Goal: Communication & Community: Answer question/provide support

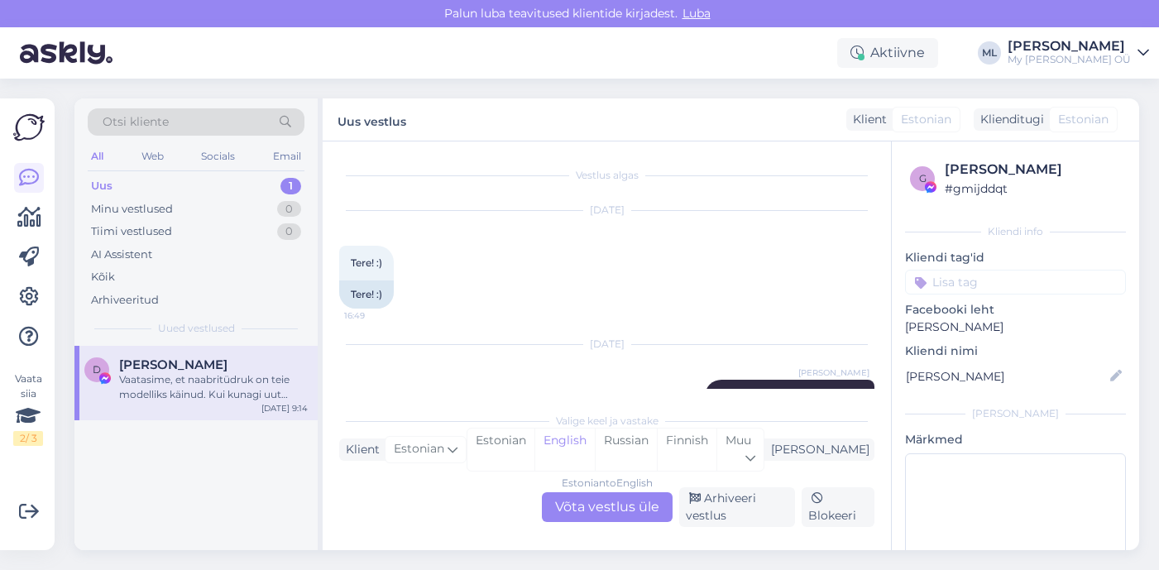
scroll to position [145, 0]
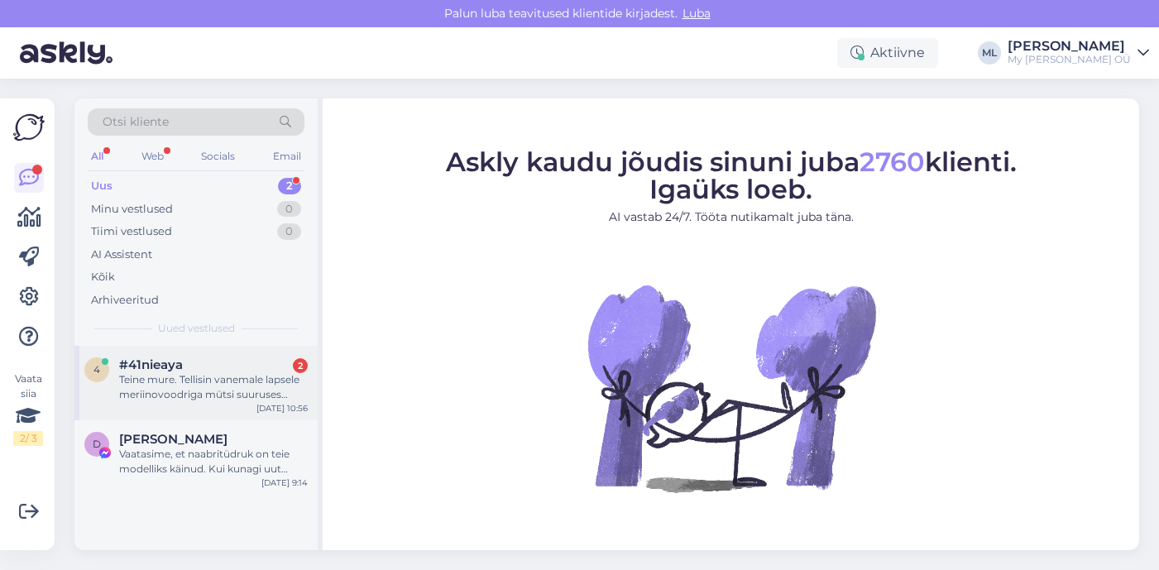
click at [163, 363] on span "#41nieaya" at bounding box center [151, 364] width 64 height 15
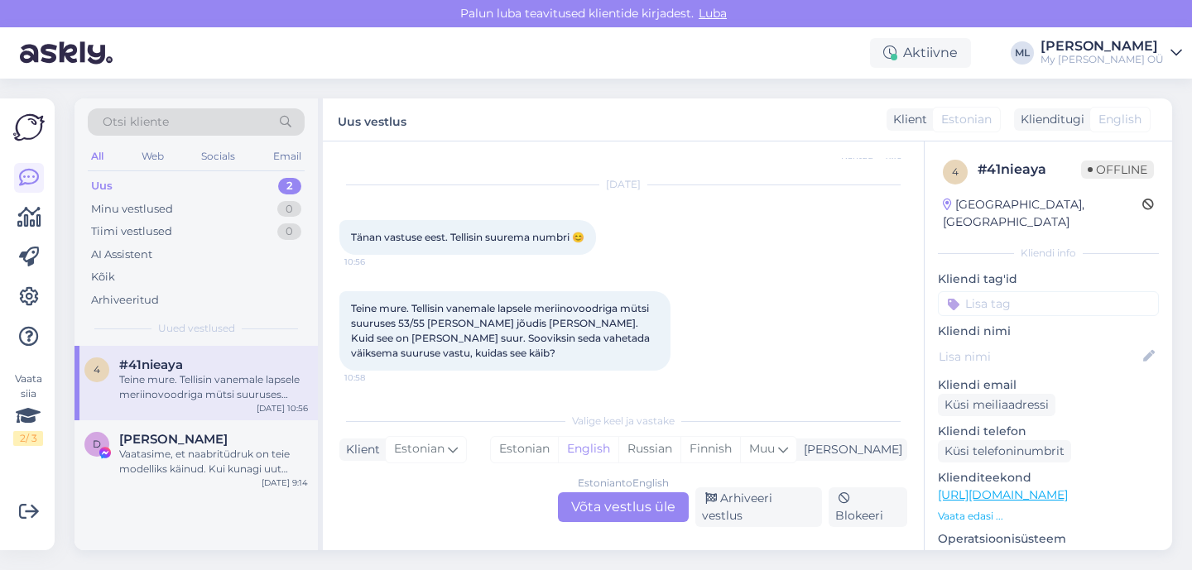
scroll to position [568, 0]
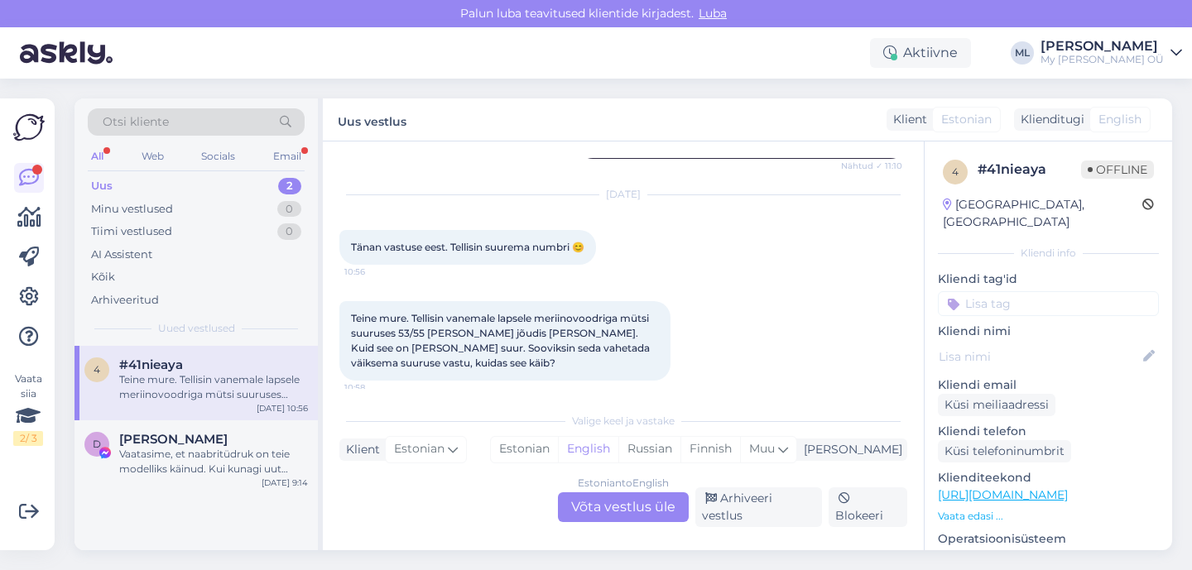
click at [96, 180] on div "Uus" at bounding box center [102, 186] width 22 height 17
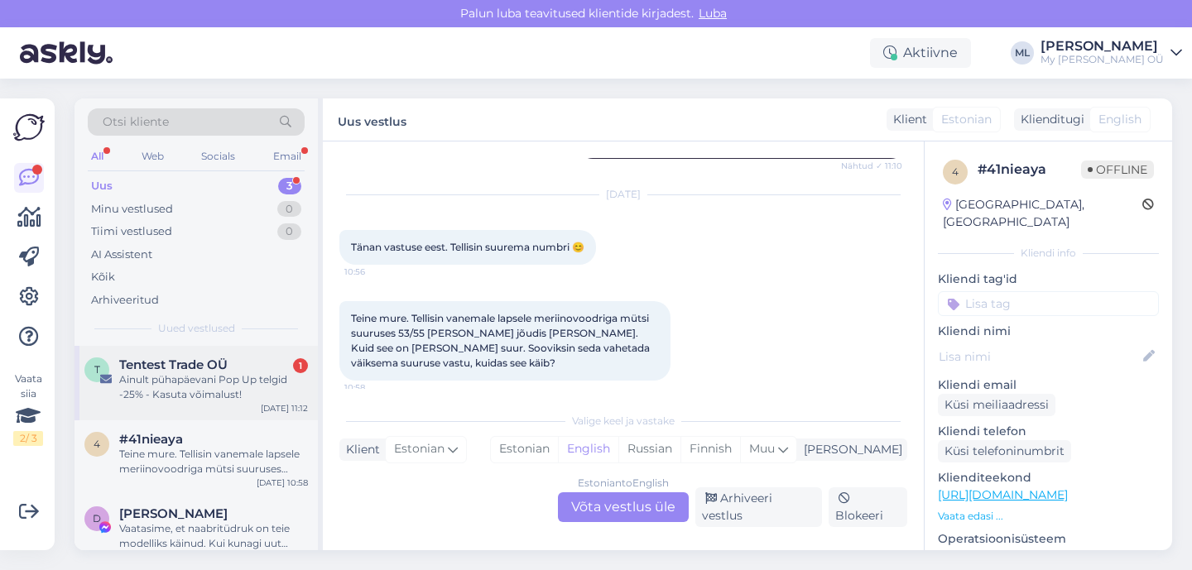
click at [168, 367] on span "Tentest Trade OÜ" at bounding box center [173, 364] width 108 height 15
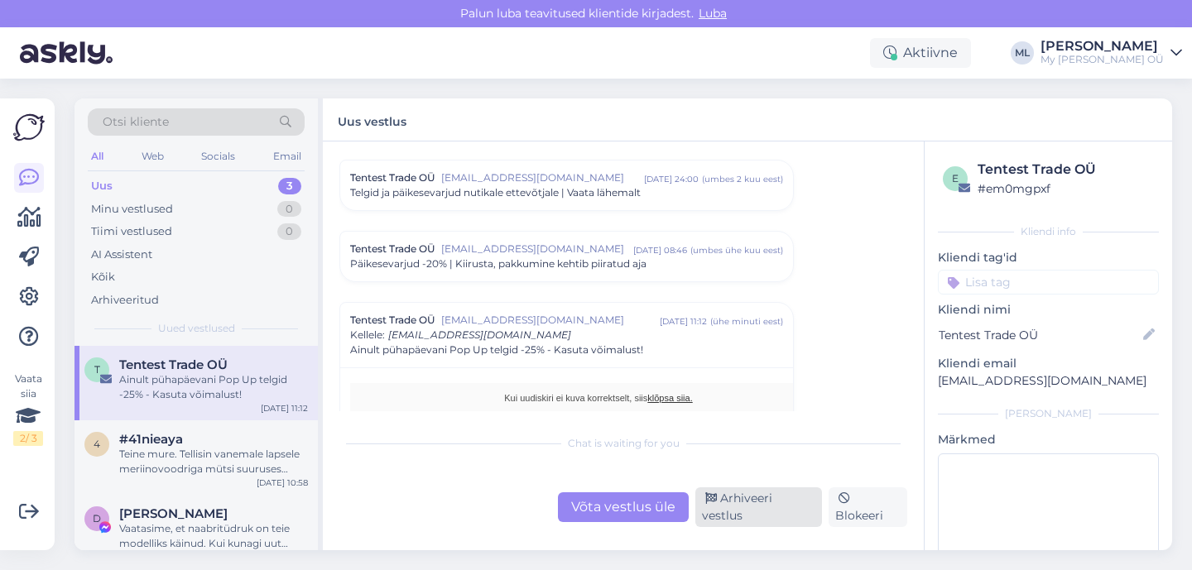
click at [720, 504] on div "Arhiveeri vestlus" at bounding box center [758, 507] width 127 height 40
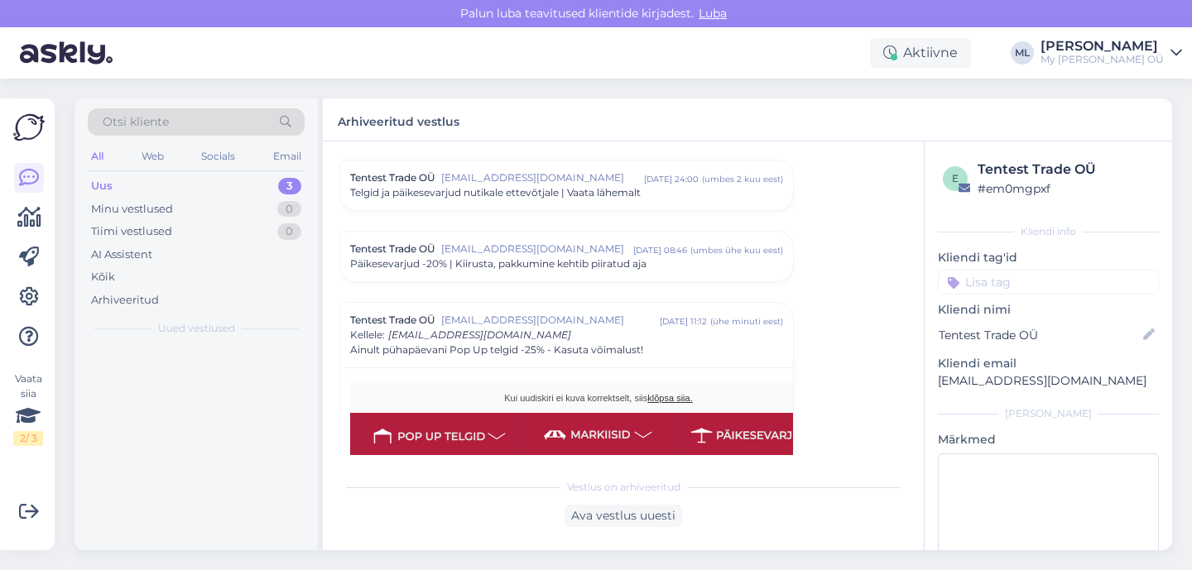
scroll to position [187, 0]
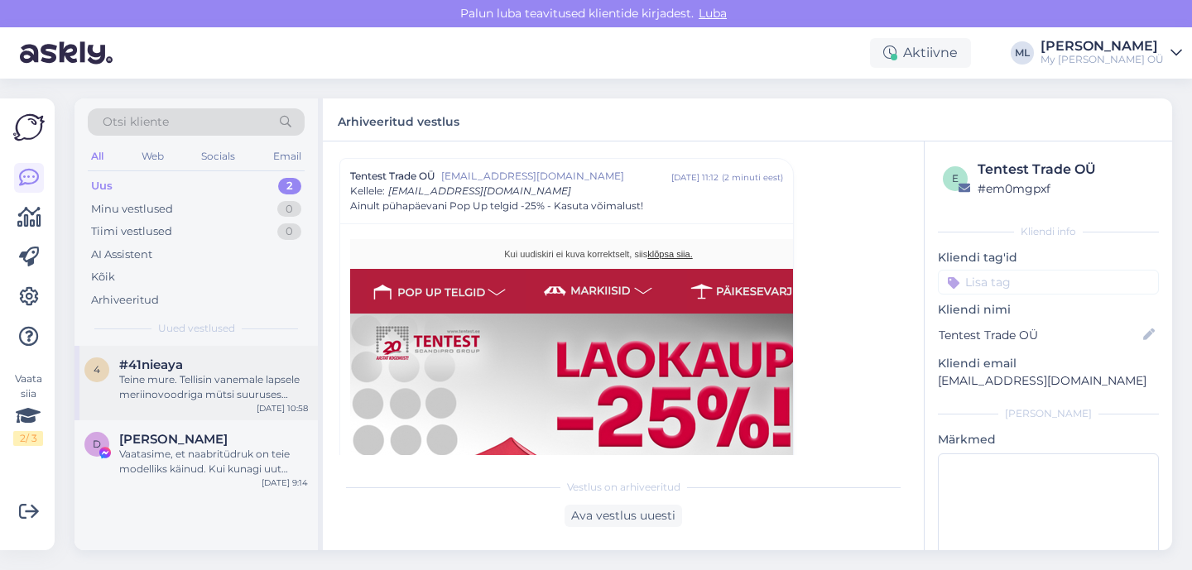
click at [147, 391] on div "Teine mure. Tellisin vanemale lapsele meriinovoodriga mütsi suuruses 53/55 [PER…" at bounding box center [213, 387] width 189 height 30
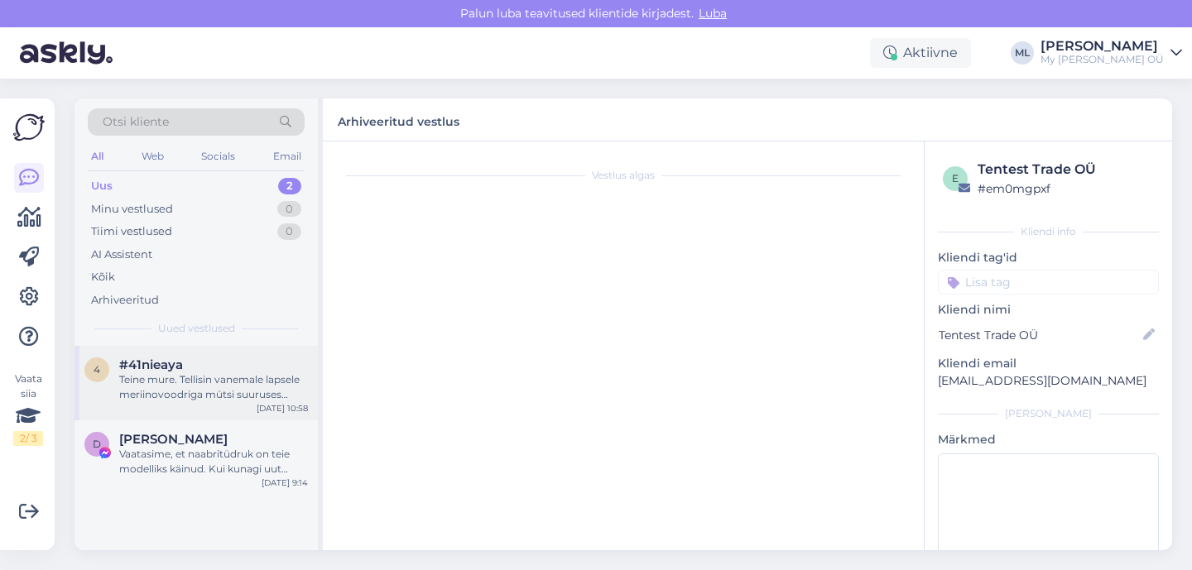
scroll to position [568, 0]
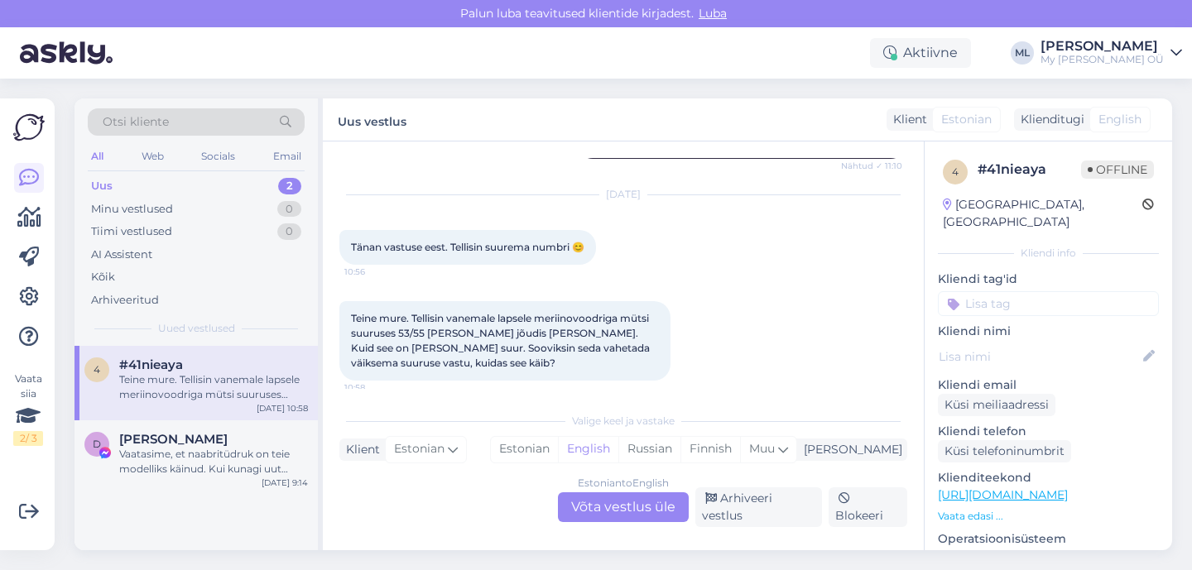
click at [679, 512] on div "Estonian to English Võta vestlus üle" at bounding box center [623, 507] width 131 height 30
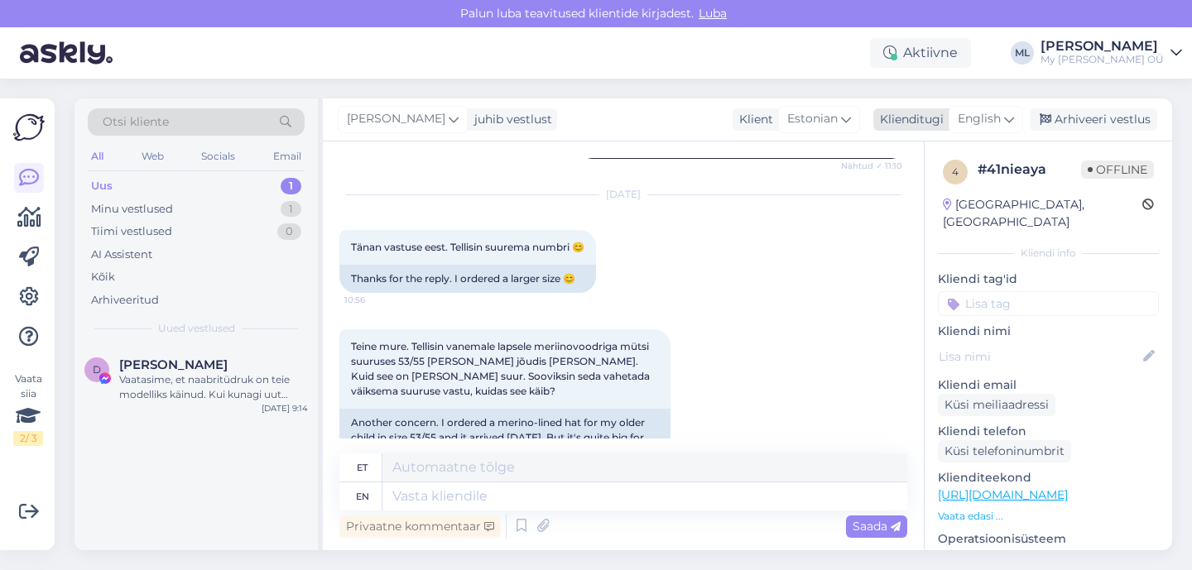
click at [967, 124] on span "English" at bounding box center [978, 119] width 43 height 18
type input "est"
click at [884, 199] on link "Estonian" at bounding box center [948, 193] width 182 height 26
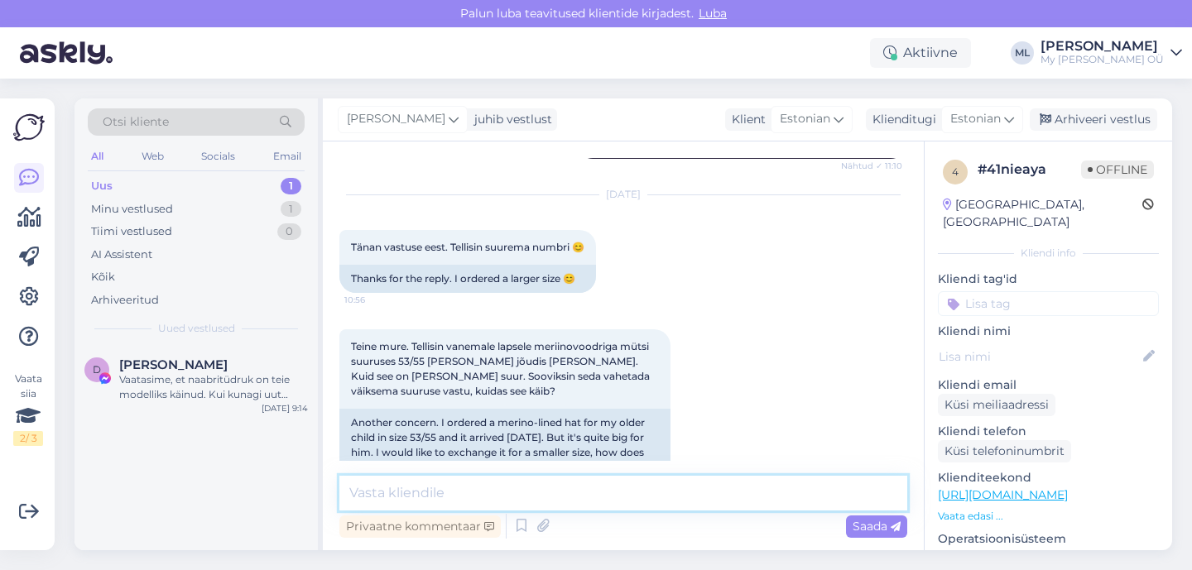
click at [477, 491] on textarea at bounding box center [623, 493] width 568 height 35
paste textarea "Tere! Aitäh kirja eest! Eraldi me tooteid ei vaheta, kuna süsteemi jääb sellise…"
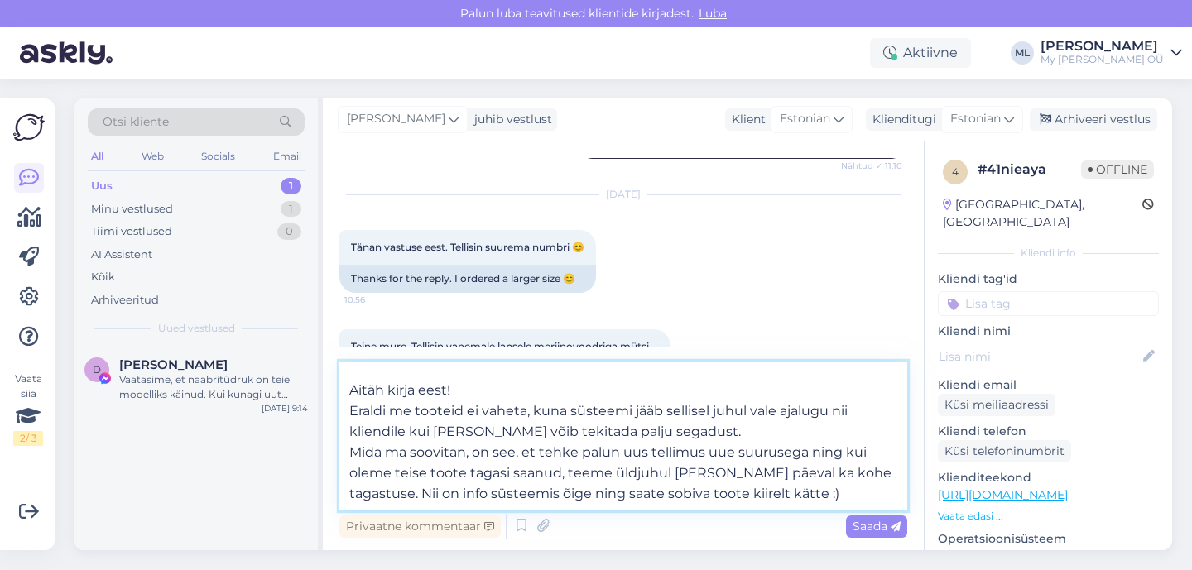
scroll to position [30, 0]
click at [477, 388] on textarea "Tere! Aitäh kirja eest! Eraldi me tooteid ei vaheta, kuna süsteemi jääb sellise…" at bounding box center [623, 436] width 568 height 149
type textarea "Tere! Aitäh kirja eest! Eraldi me tooteid ei vaheta, kuna süsteemi jääb sellise…"
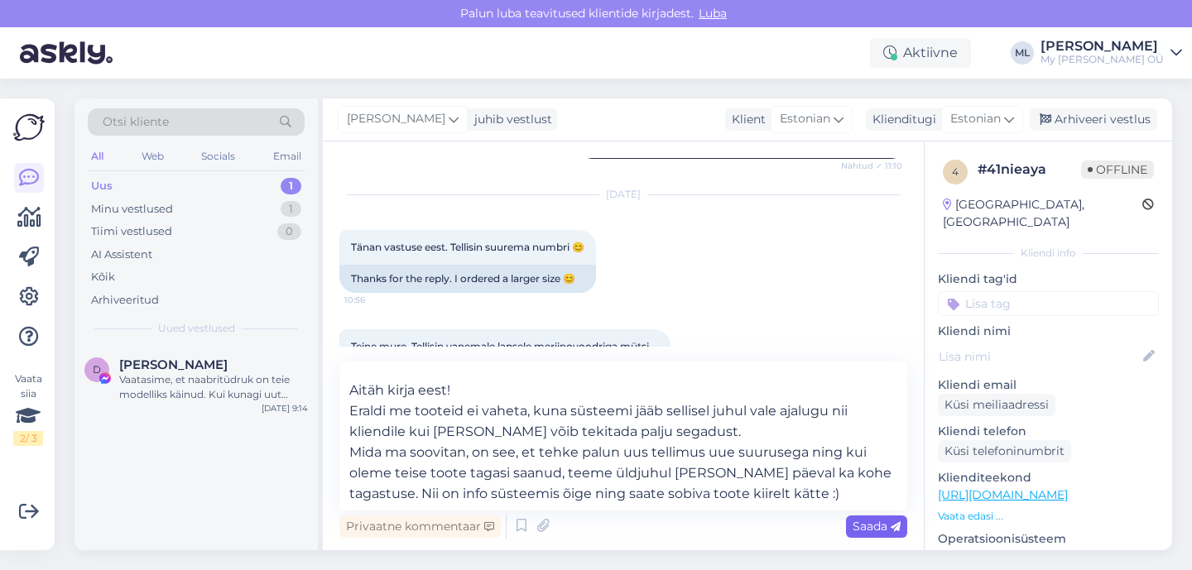
click at [858, 530] on span "Saada" at bounding box center [876, 526] width 48 height 15
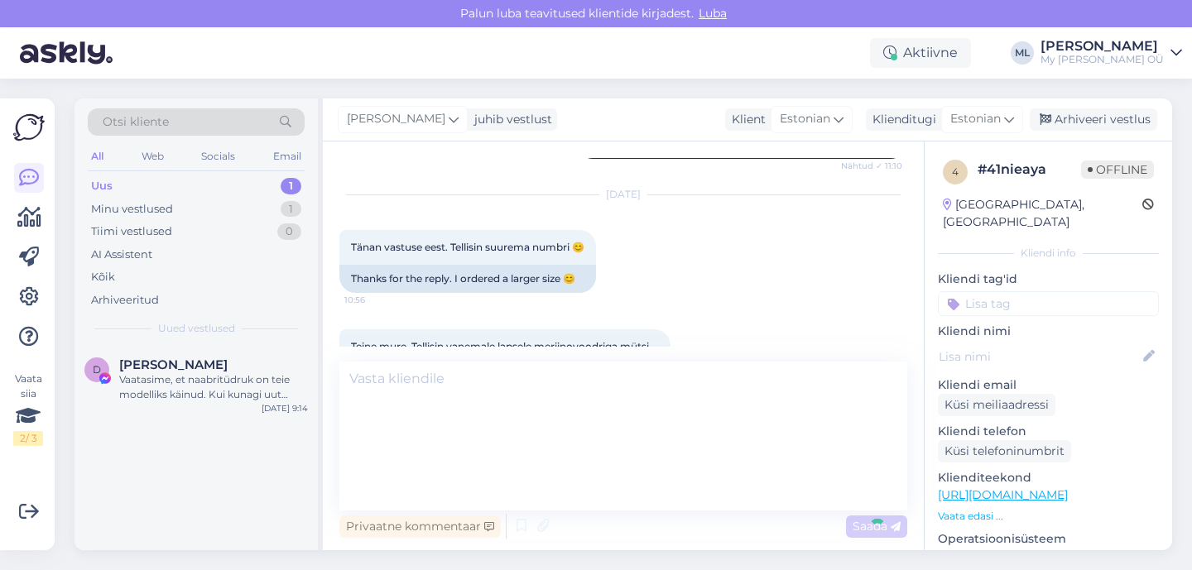
scroll to position [0, 0]
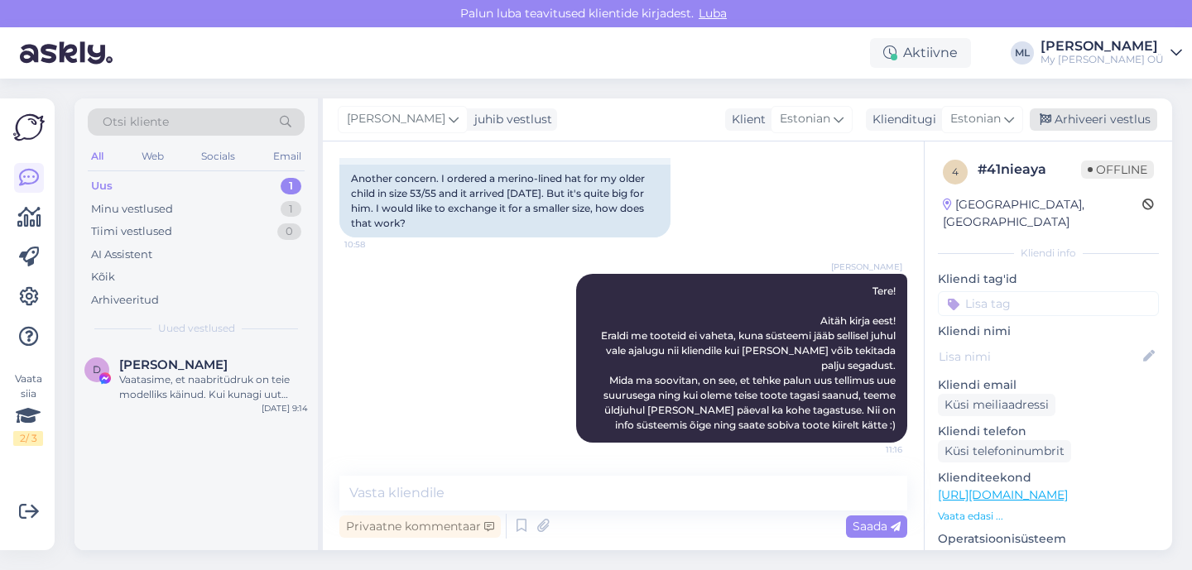
click at [1094, 112] on div "Arhiveeri vestlus" at bounding box center [1092, 119] width 127 height 22
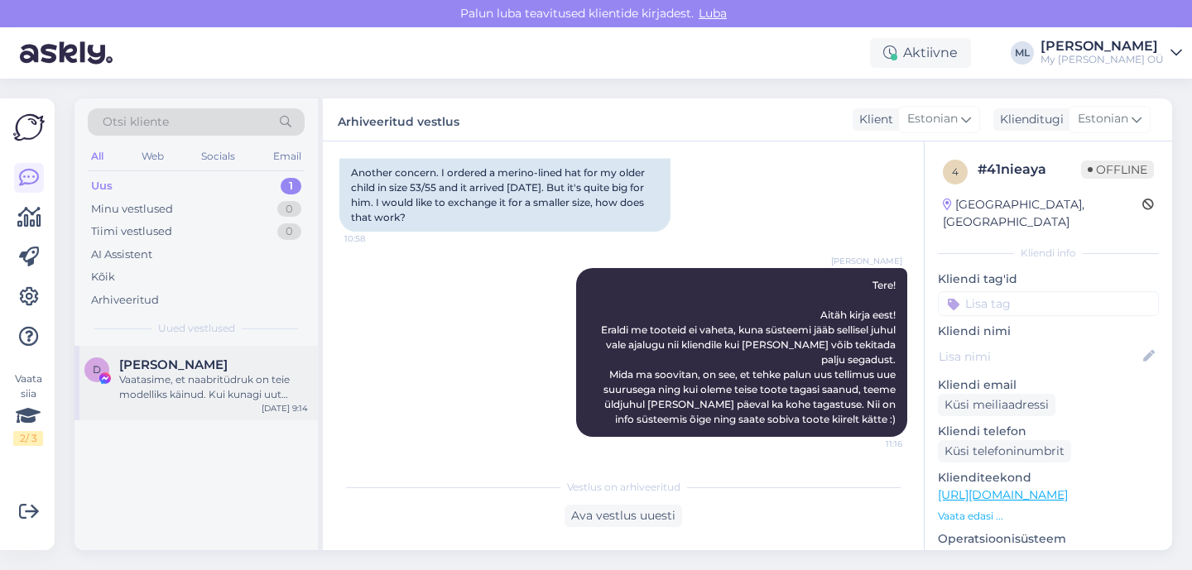
click at [205, 397] on div "Vaatasime, et naabritüdruk on teie modelliks käinud. Kui kunagi uut modelli ots…" at bounding box center [213, 387] width 189 height 30
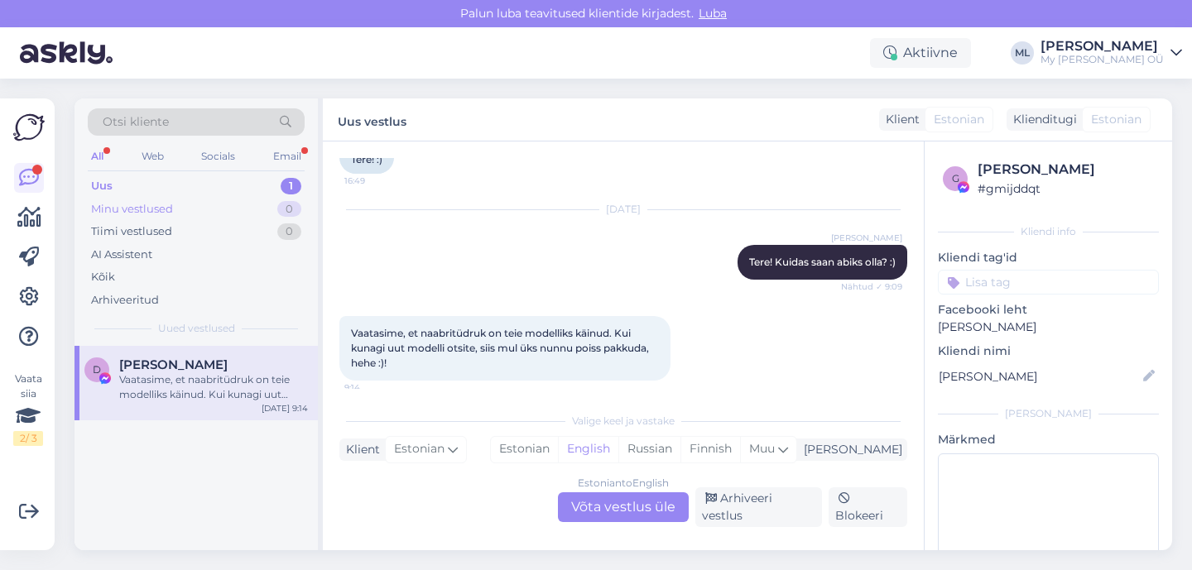
click at [100, 206] on div "Minu vestlused" at bounding box center [132, 209] width 82 height 17
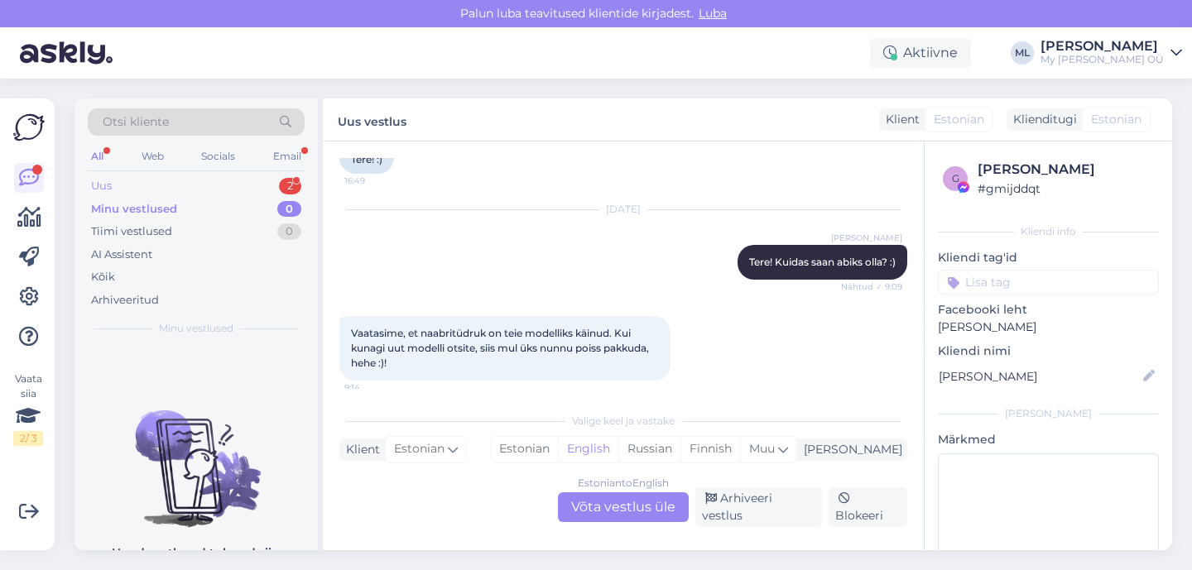
click at [96, 196] on div "Uus 2" at bounding box center [196, 186] width 217 height 23
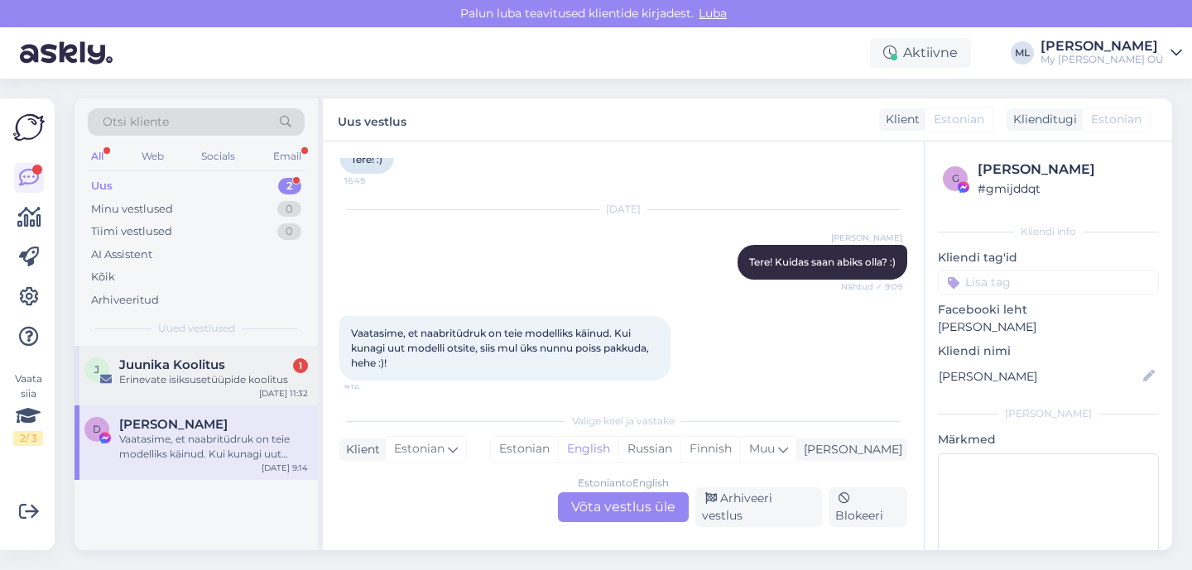
click at [213, 375] on div "Erinevate isiksusetüüpide koolitus" at bounding box center [213, 379] width 189 height 15
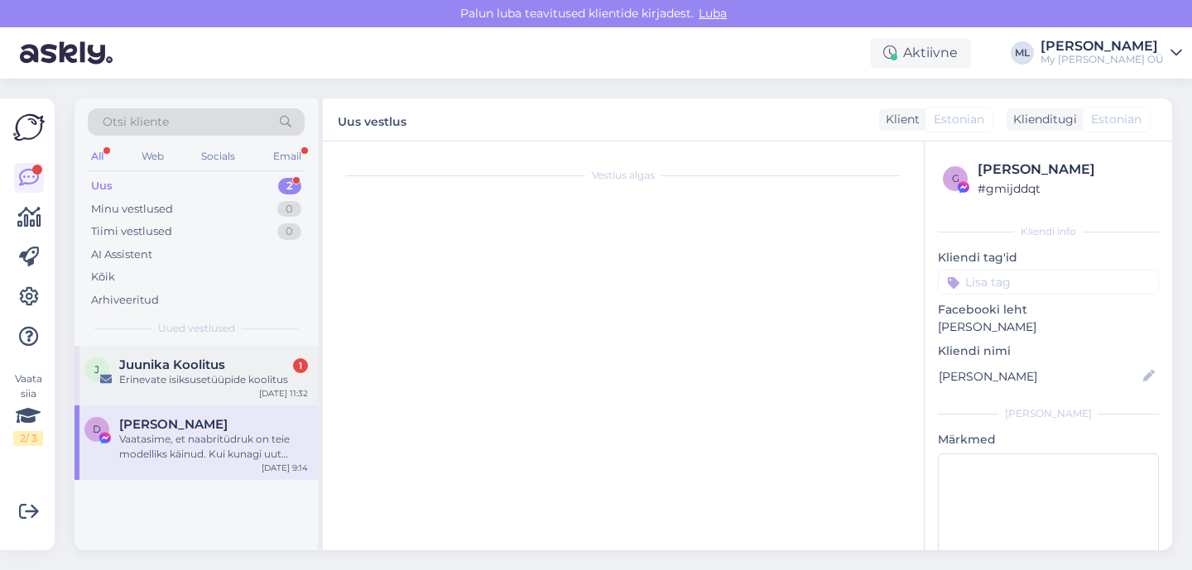
scroll to position [1110, 0]
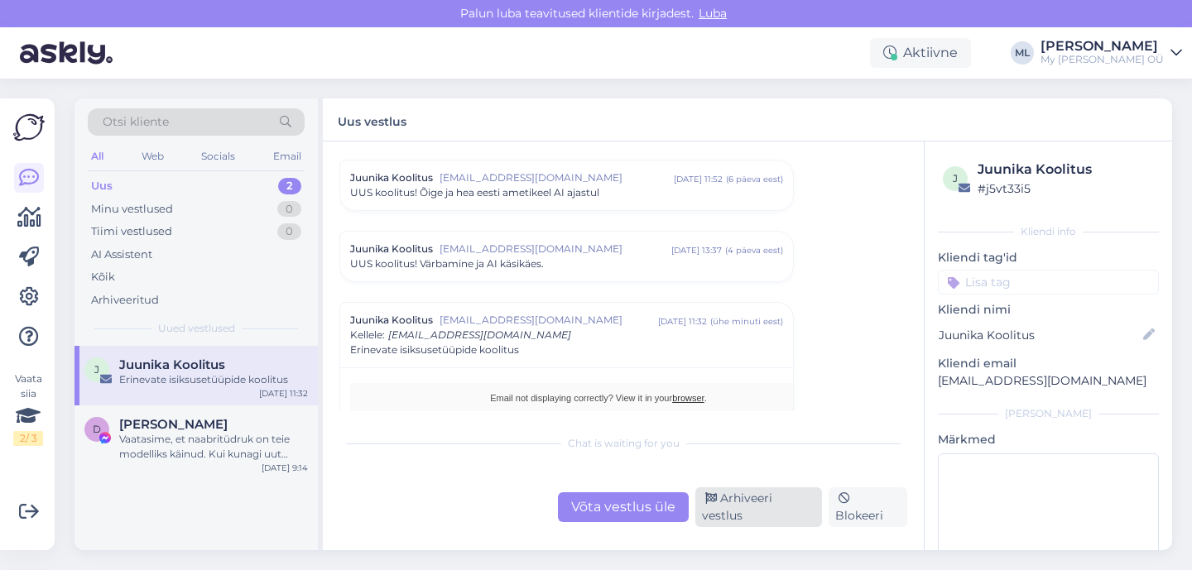
click at [716, 504] on div "Arhiveeri vestlus" at bounding box center [758, 507] width 127 height 40
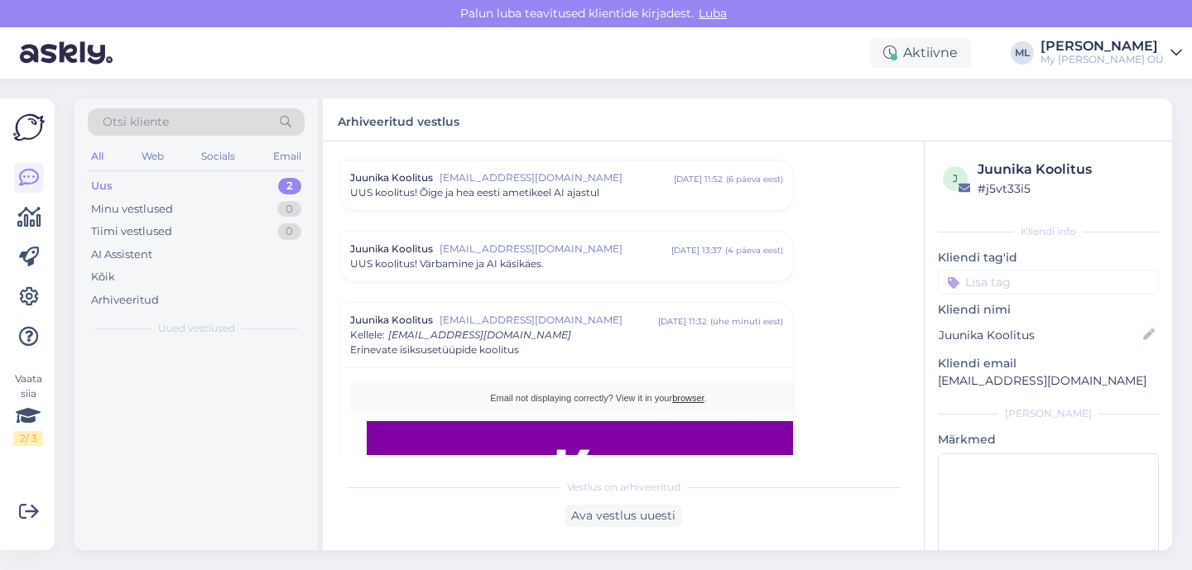
scroll to position [1254, 0]
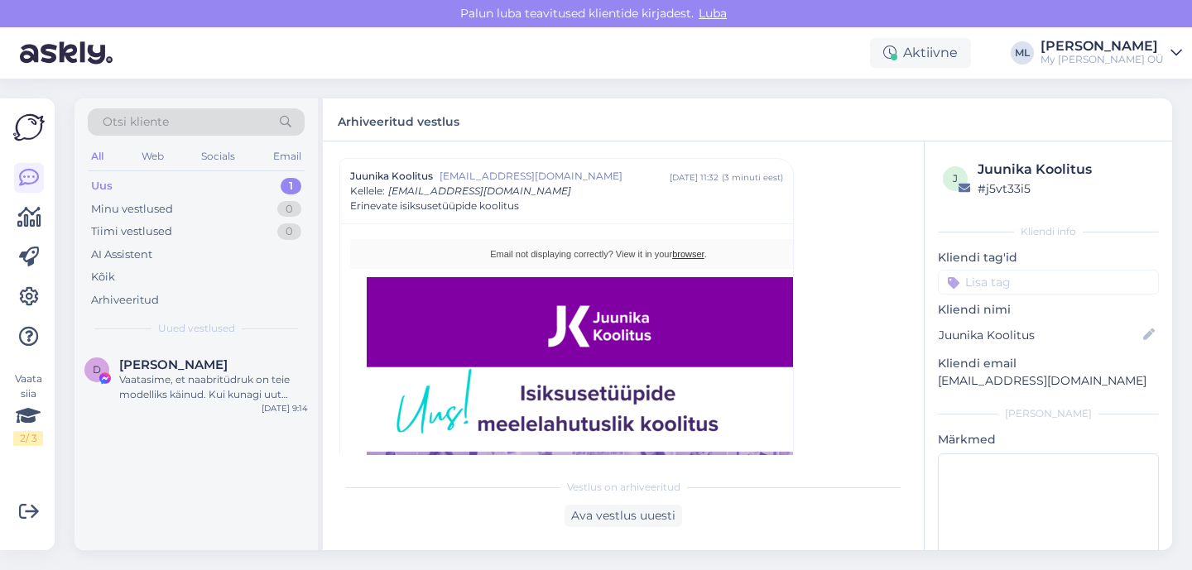
click at [99, 189] on div "Uus" at bounding box center [102, 186] width 22 height 17
click at [139, 377] on div "Vaatasime, et naabritüdruk on teie modelliks käinud. Kui kunagi uut modelli ots…" at bounding box center [213, 387] width 189 height 30
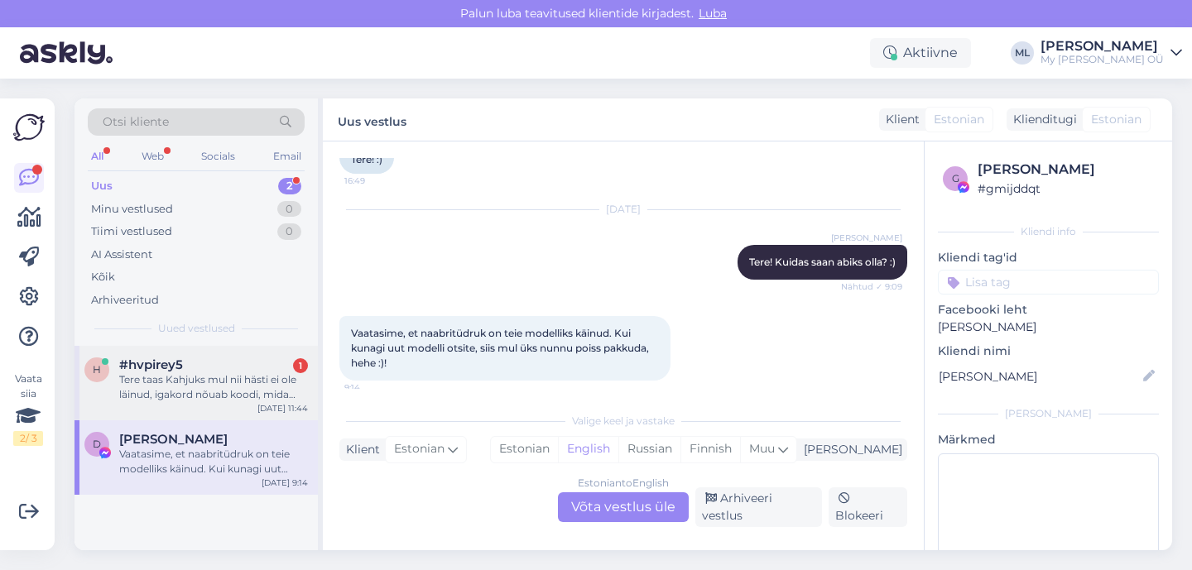
click at [164, 376] on div "Tere taas Kahjuks mul nii hästi ei ole läinud, igakord nõuab koodi, mida saadab…" at bounding box center [213, 387] width 189 height 30
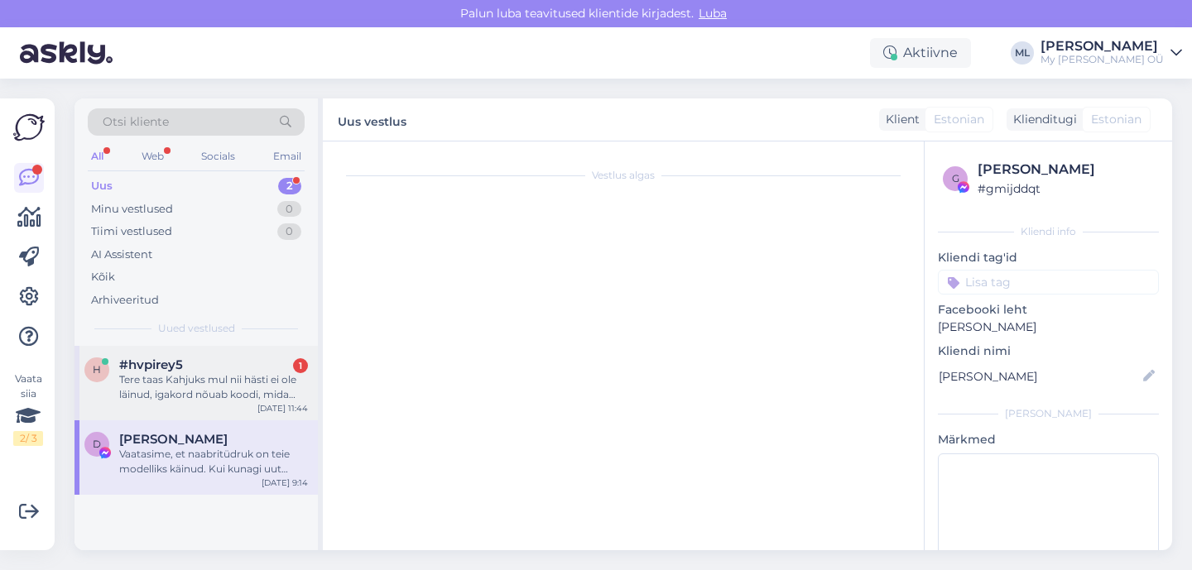
scroll to position [1378, 0]
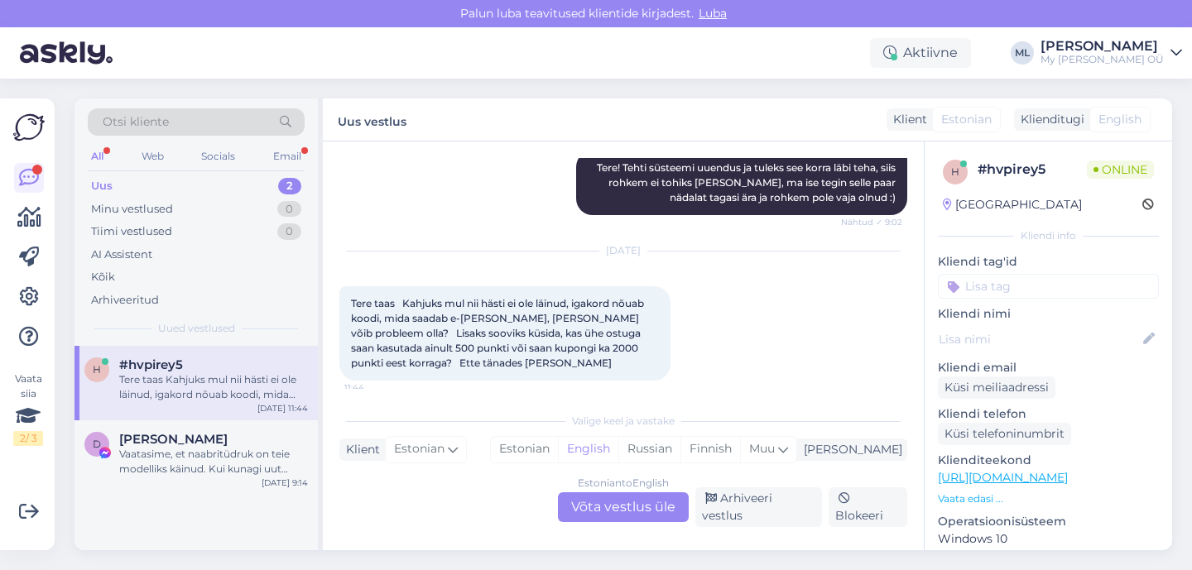
click at [142, 394] on div "Tere taas Kahjuks mul nii hästi ei ole läinud, igakord nõuab koodi, mida saadab…" at bounding box center [213, 387] width 189 height 30
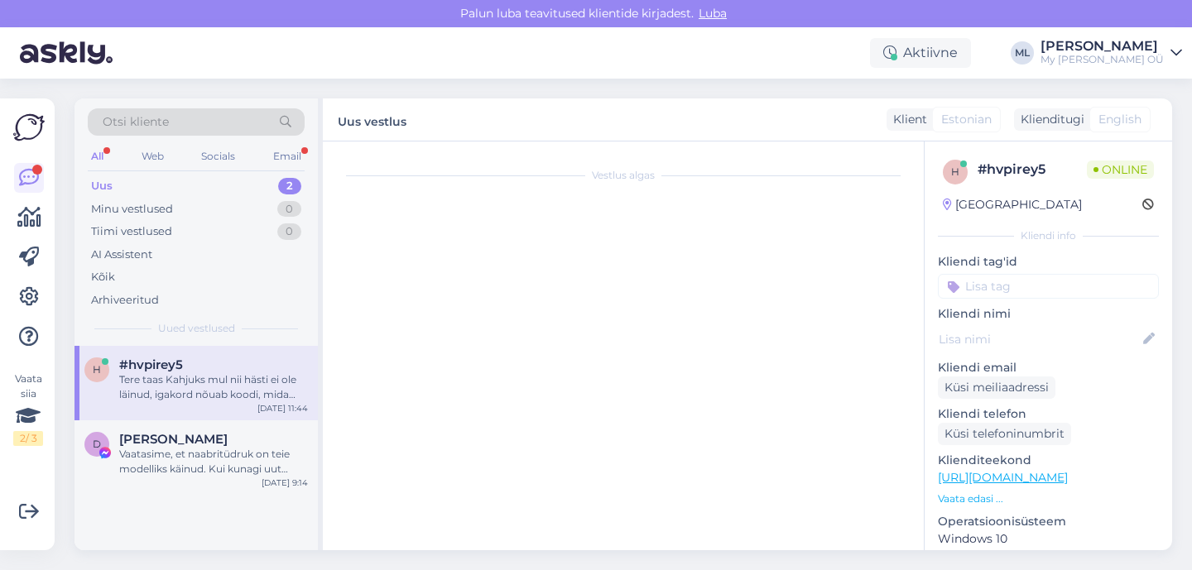
scroll to position [0, 0]
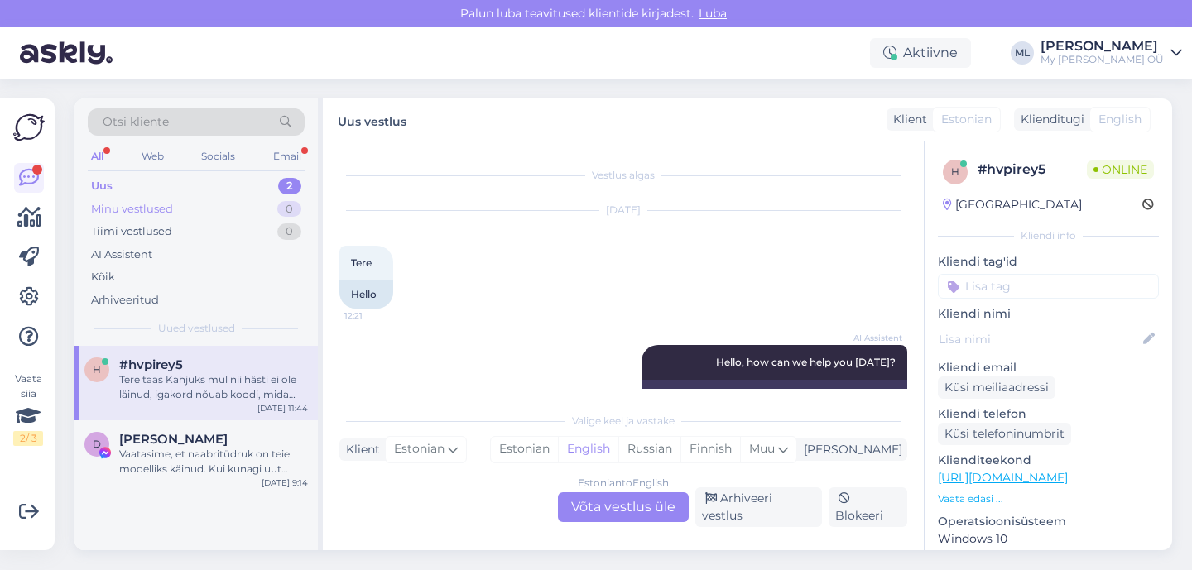
click at [142, 202] on div "Minu vestlused" at bounding box center [132, 209] width 82 height 17
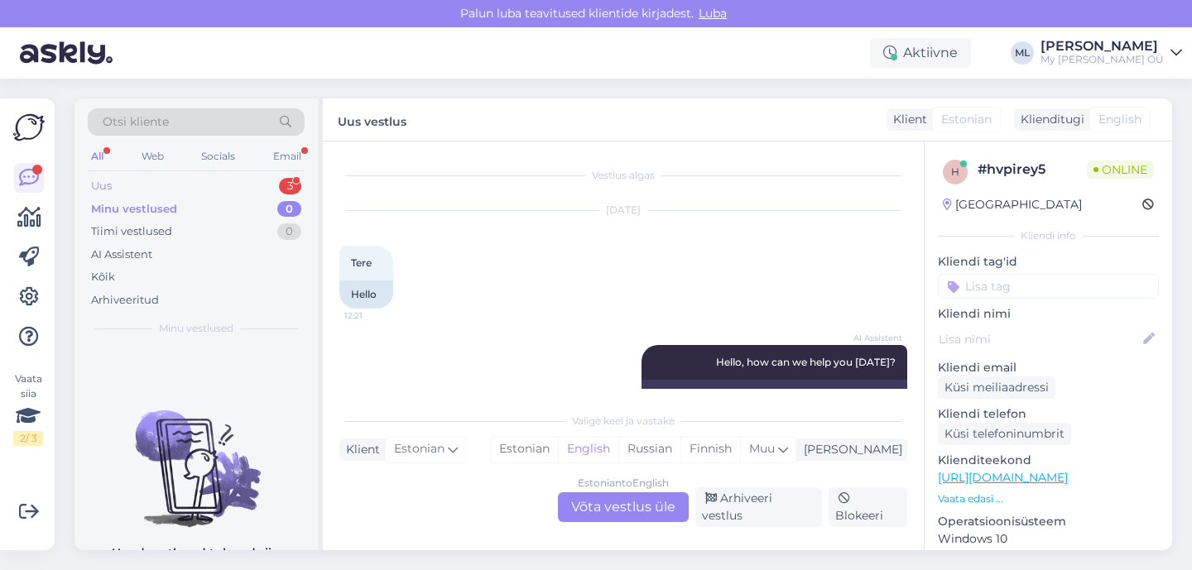
click at [119, 185] on div "Uus 3" at bounding box center [196, 186] width 217 height 23
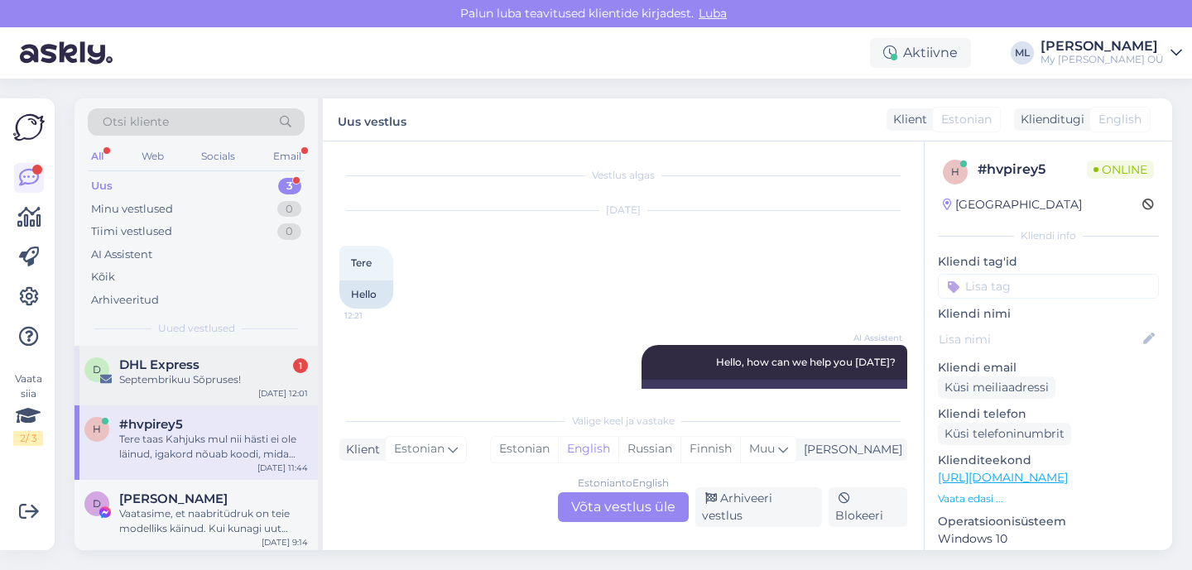
click at [194, 378] on div "Septembrikuu Sõpruses!" at bounding box center [213, 379] width 189 height 15
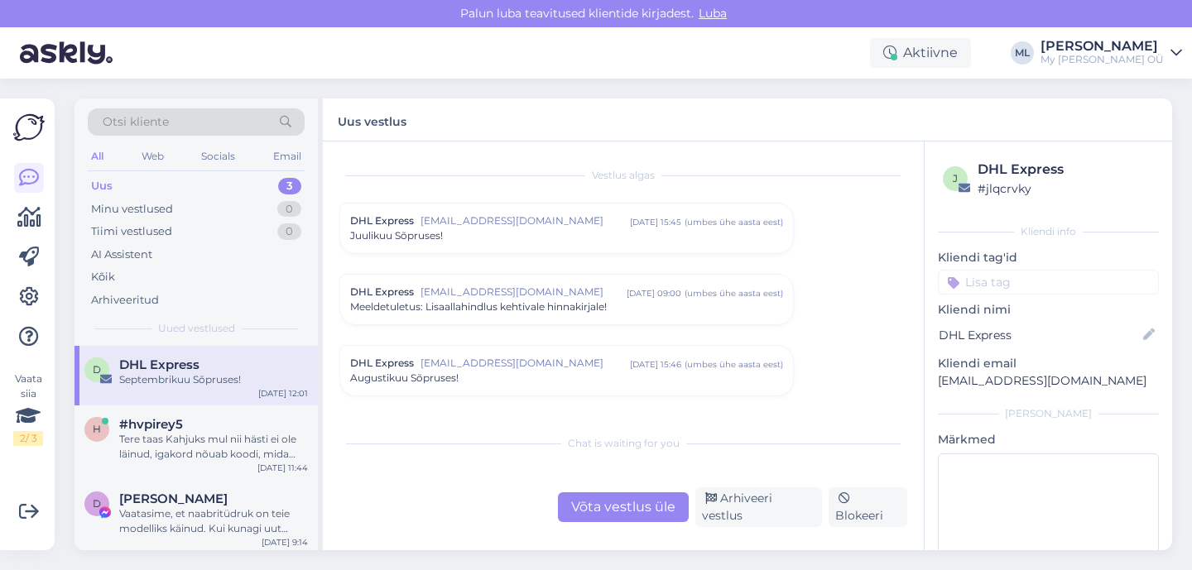
scroll to position [2534, 0]
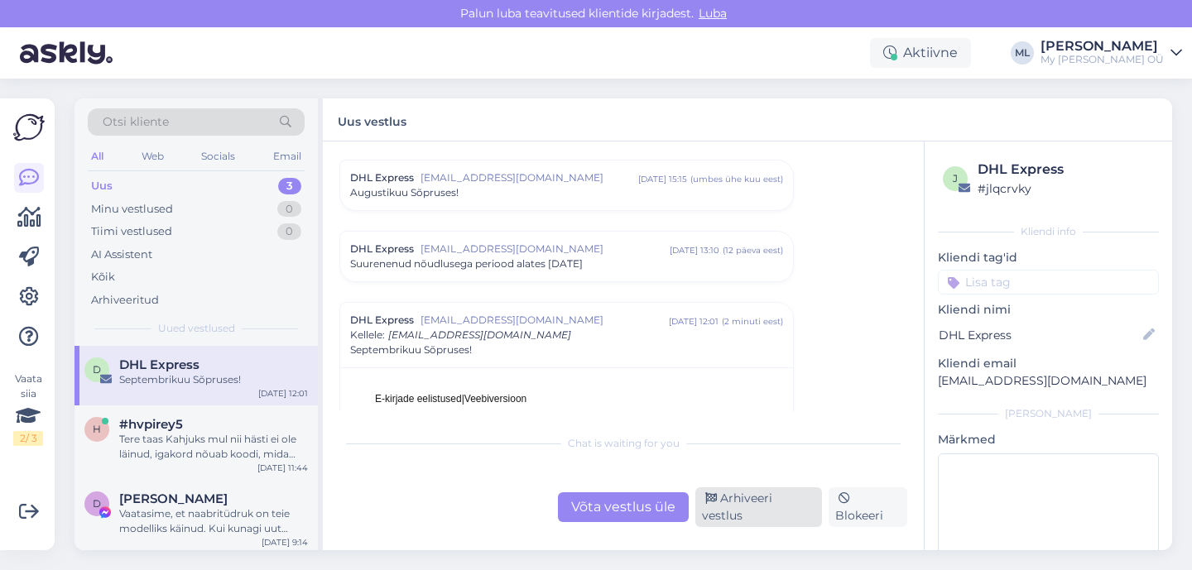
click at [724, 513] on div "Arhiveeri vestlus" at bounding box center [758, 507] width 127 height 40
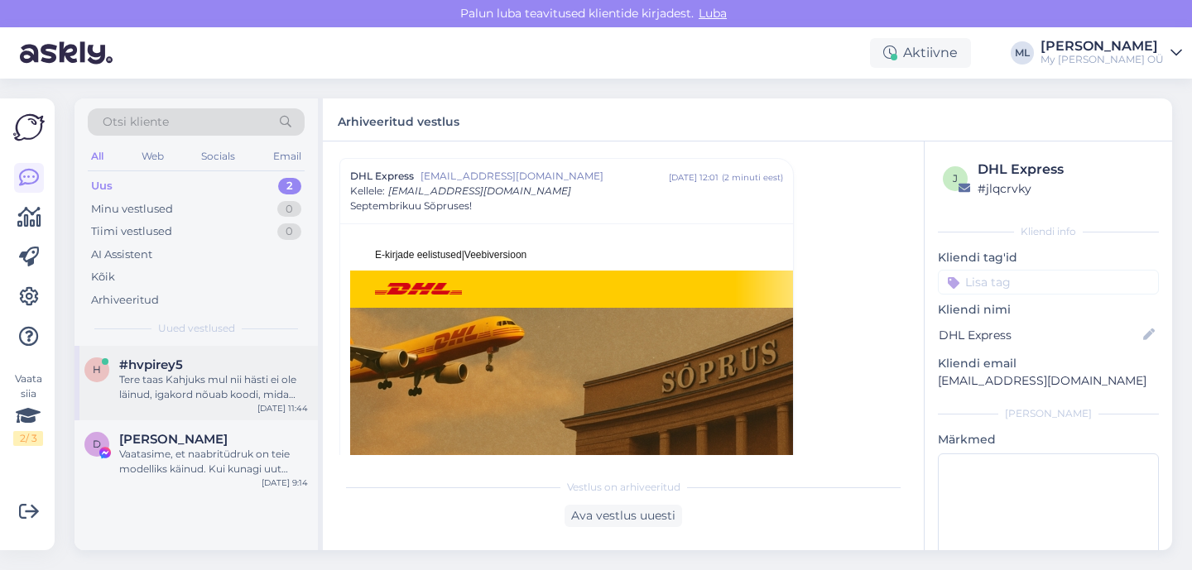
click at [216, 381] on div "Tere taas Kahjuks mul nii hästi ei ole läinud, igakord nõuab koodi, mida saadab…" at bounding box center [213, 387] width 189 height 30
